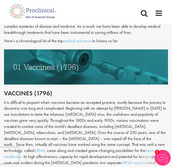
scroll to position [271, 0]
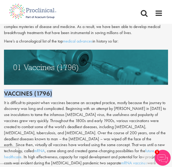
drag, startPoint x: 53, startPoint y: 92, endPoint x: 6, endPoint y: 95, distance: 47.0
click at [6, 95] on h2 "Vaccines (1796)" at bounding box center [86, 93] width 164 height 7
copy h2 "accines (1796)"
click at [118, 62] on img at bounding box center [86, 67] width 164 height 35
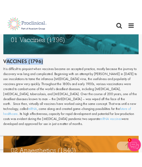
scroll to position [308, 0]
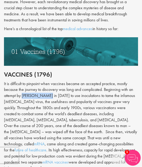
drag, startPoint x: 47, startPoint y: 96, endPoint x: 23, endPoint y: 95, distance: 24.7
click at [23, 95] on div "It is difficult to pinpoint when vaccines became an accepted practice, mostly b…" at bounding box center [71, 126] width 134 height 91
copy div "[PERSON_NAME]"
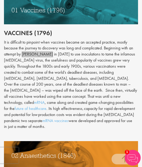
scroll to position [350, 0]
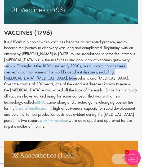
drag, startPoint x: 5, startPoint y: 66, endPoint x: 46, endPoint y: 79, distance: 43.0
click at [46, 79] on div "It is difficult to pinpoint when vaccines became an accepted practice, mostly b…" at bounding box center [71, 84] width 134 height 91
copy div "Throughout the 1800s and early 1900s, various vaccinations were created to comb…"
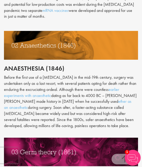
scroll to position [461, 0]
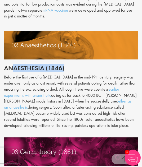
drag, startPoint x: 62, startPoint y: 64, endPoint x: 11, endPoint y: 62, distance: 51.2
click at [11, 65] on h2 "Anaesthesia (1846)" at bounding box center [71, 68] width 134 height 7
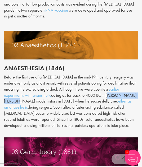
drag, startPoint x: 108, startPoint y: 88, endPoint x: 16, endPoint y: 95, distance: 93.0
click at [16, 95] on p "Before the first use of a [MEDICAL_DATA] in the mid-19th century, surgery was u…" at bounding box center [71, 101] width 134 height 55
copy p "[PERSON_NAME] [PERSON_NAME]"
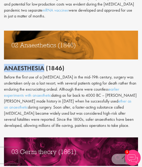
drag, startPoint x: 43, startPoint y: 63, endPoint x: 2, endPoint y: 61, distance: 41.3
copy h2 "Anaesthesia"
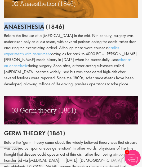
scroll to position [501, 0]
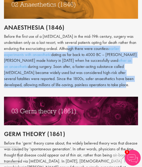
drag, startPoint x: 132, startPoint y: 80, endPoint x: 59, endPoint y: 45, distance: 80.4
click at [59, 45] on p "Before the first use of a [MEDICAL_DATA] in the mid-19th century, surgery was u…" at bounding box center [71, 61] width 134 height 55
click at [60, 43] on p "Before the first use of a [MEDICAL_DATA] in the mid-19th century, surgery was u…" at bounding box center [71, 61] width 134 height 55
drag, startPoint x: 60, startPoint y: 43, endPoint x: 129, endPoint y: 79, distance: 77.8
click at [129, 79] on p "Before the first use of a [MEDICAL_DATA] in the mid-19th century, surgery was u…" at bounding box center [71, 61] width 134 height 55
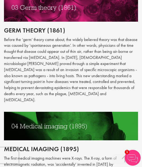
scroll to position [599, 0]
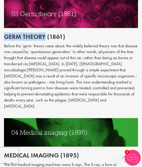
drag, startPoint x: 5, startPoint y: 31, endPoint x: 46, endPoint y: 27, distance: 41.6
click at [46, 33] on h2 "Germ theory (1861)" at bounding box center [71, 36] width 134 height 7
copy h2 "Germ theory"
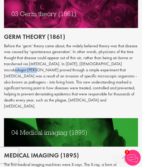
drag, startPoint x: 111, startPoint y: 57, endPoint x: 135, endPoint y: 60, distance: 24.6
click at [135, 60] on p "Before the ‘germ’ theory came about, the widely believed theory was that diseas…" at bounding box center [71, 76] width 134 height 66
copy p "[PERSON_NAME]"
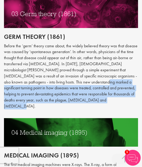
drag, startPoint x: 54, startPoint y: 78, endPoint x: 57, endPoint y: 96, distance: 18.6
click at [57, 96] on p "Before the ‘germ’ theory came about, the widely believed theory was that diseas…" at bounding box center [71, 76] width 134 height 66
copy p "marked a significant turning point in how diseases were treated, controlled and…"
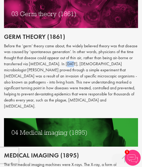
drag, startPoint x: 60, startPoint y: 59, endPoint x: 63, endPoint y: 61, distance: 3.9
click at [63, 61] on p "Before the ‘germ’ theory came about, the widely believed theory was that diseas…" at bounding box center [71, 76] width 134 height 66
click at [63, 60] on p "Before the ‘germ’ theory came about, the widely believed theory was that diseas…" at bounding box center [71, 76] width 134 height 66
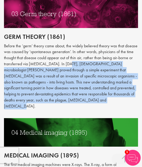
drag, startPoint x: 61, startPoint y: 56, endPoint x: 61, endPoint y: 96, distance: 40.0
click at [61, 96] on p "Before the ‘germ’ theory came about, the widely believed theory was that diseas…" at bounding box center [71, 76] width 134 height 66
copy p "In [DATE], [DEMOGRAPHIC_DATA] microbiologist [PERSON_NAME] proved through a sim…"
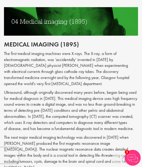
scroll to position [710, 0]
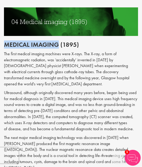
drag, startPoint x: 4, startPoint y: 34, endPoint x: 60, endPoint y: 36, distance: 55.9
click at [60, 36] on div "The top 10 medical advances in history Author: [PERSON_NAME] Posting date: [DAT…" at bounding box center [71, 168] width 142 height 1607
copy h2 "Medical imaging"
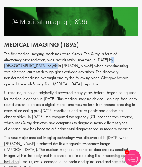
drag, startPoint x: 114, startPoint y: 47, endPoint x: 38, endPoint y: 52, distance: 76.0
click at [38, 52] on p "The first medical imaging machines were X-rays. The X-ray, a form of electromag…" at bounding box center [71, 69] width 134 height 36
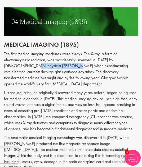
drag, startPoint x: 61, startPoint y: 54, endPoint x: 20, endPoint y: 55, distance: 41.3
click at [20, 55] on p "The first medical imaging machines were X-rays. The X-ray, a form of electromag…" at bounding box center [71, 69] width 134 height 36
click at [18, 54] on p "The first medical imaging machines were X-rays. The X-ray, a form of electromag…" at bounding box center [71, 69] width 134 height 36
drag, startPoint x: 18, startPoint y: 54, endPoint x: 60, endPoint y: 56, distance: 42.5
click at [60, 56] on p "The first medical imaging machines were X-rays. The X-ray, a form of electromag…" at bounding box center [71, 69] width 134 height 36
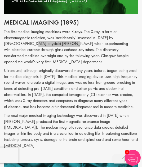
scroll to position [732, 0]
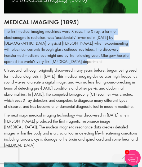
drag, startPoint x: 3, startPoint y: 20, endPoint x: 48, endPoint y: 51, distance: 54.9
click at [48, 51] on div "The top 10 medical advances in history Author: [PERSON_NAME] Posting date: [DAT…" at bounding box center [71, 146] width 142 height 1607
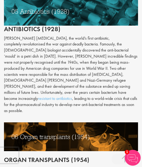
scroll to position [934, 0]
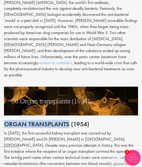
drag, startPoint x: 69, startPoint y: 102, endPoint x: 6, endPoint y: 102, distance: 63.1
click at [6, 121] on h2 "Organ transplants (1954)" at bounding box center [71, 124] width 134 height 7
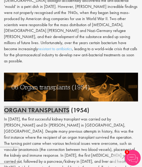
scroll to position [949, 0]
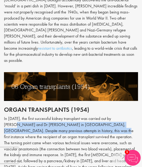
drag, startPoint x: 126, startPoint y: 93, endPoint x: 78, endPoint y: 104, distance: 49.5
click at [78, 116] on p "In [DATE], the first successful kidney transplant was carried out by [PERSON_NA…" at bounding box center [71, 152] width 134 height 73
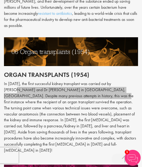
scroll to position [984, 0]
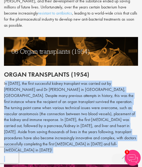
drag, startPoint x: 5, startPoint y: 61, endPoint x: 74, endPoint y: 128, distance: 97.0
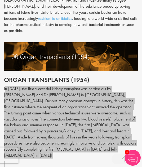
scroll to position [978, 0]
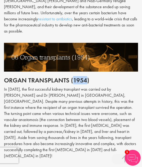
drag, startPoint x: 73, startPoint y: 57, endPoint x: 86, endPoint y: 59, distance: 13.8
click at [86, 77] on h2 "Organ transplants (1954)" at bounding box center [71, 80] width 134 height 7
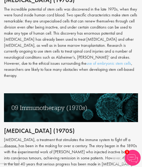
scroll to position [1303, 0]
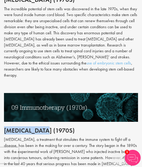
drag, startPoint x: 56, startPoint y: 91, endPoint x: 2, endPoint y: 90, distance: 54.8
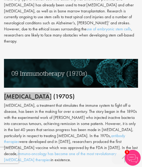
scroll to position [1338, 0]
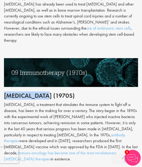
drag, startPoint x: 86, startPoint y: 113, endPoint x: -1, endPoint y: 58, distance: 102.8
click at [79, 102] on div "[MEDICAL_DATA], a treatment that stimulates the immune system to fight off a di…" at bounding box center [71, 132] width 134 height 60
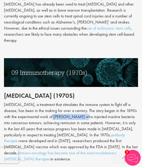
drag, startPoint x: 81, startPoint y: 76, endPoint x: 54, endPoint y: 76, distance: 26.5
click at [54, 102] on div "[MEDICAL_DATA], a treatment that stimulates the immune system to fight off a di…" at bounding box center [71, 132] width 134 height 60
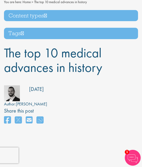
scroll to position [30, 0]
